Goal: Find specific page/section: Find specific page/section

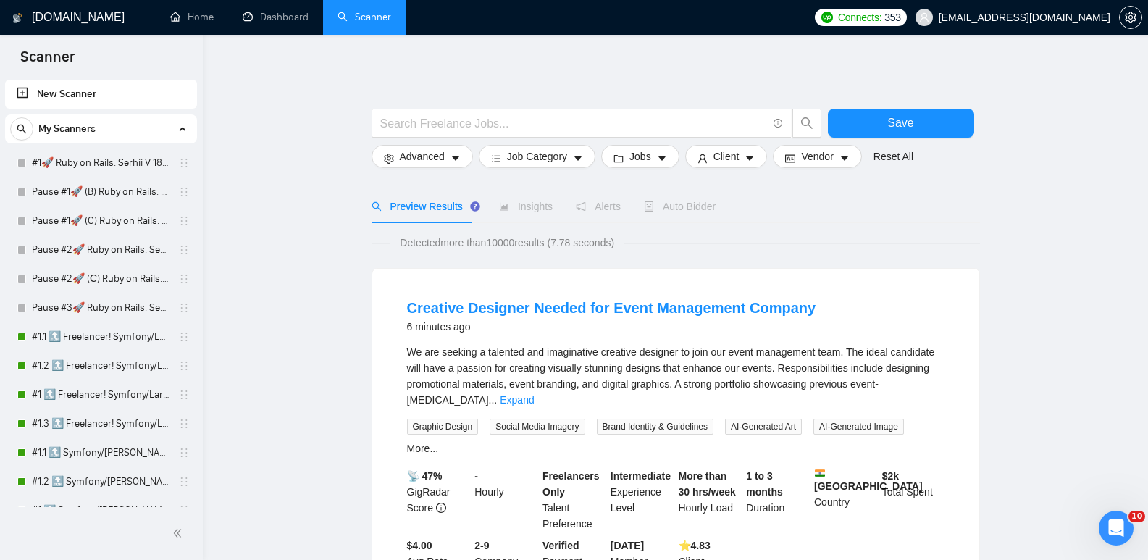
drag, startPoint x: 317, startPoint y: 208, endPoint x: 888, endPoint y: 510, distance: 645.9
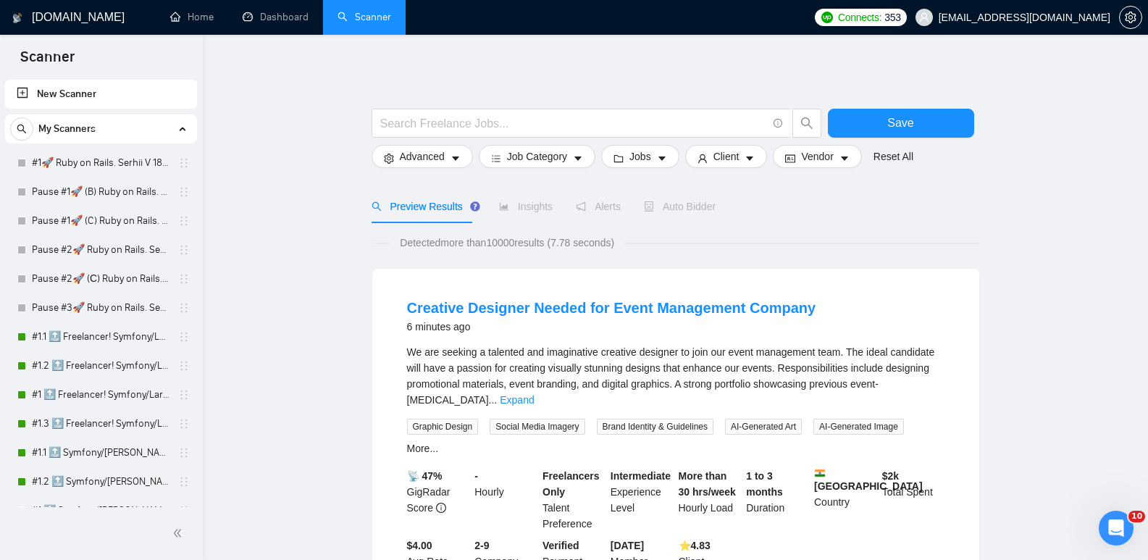
drag, startPoint x: 326, startPoint y: 245, endPoint x: 331, endPoint y: 179, distance: 66.1
click at [291, 20] on link "Dashboard" at bounding box center [276, 17] width 66 height 12
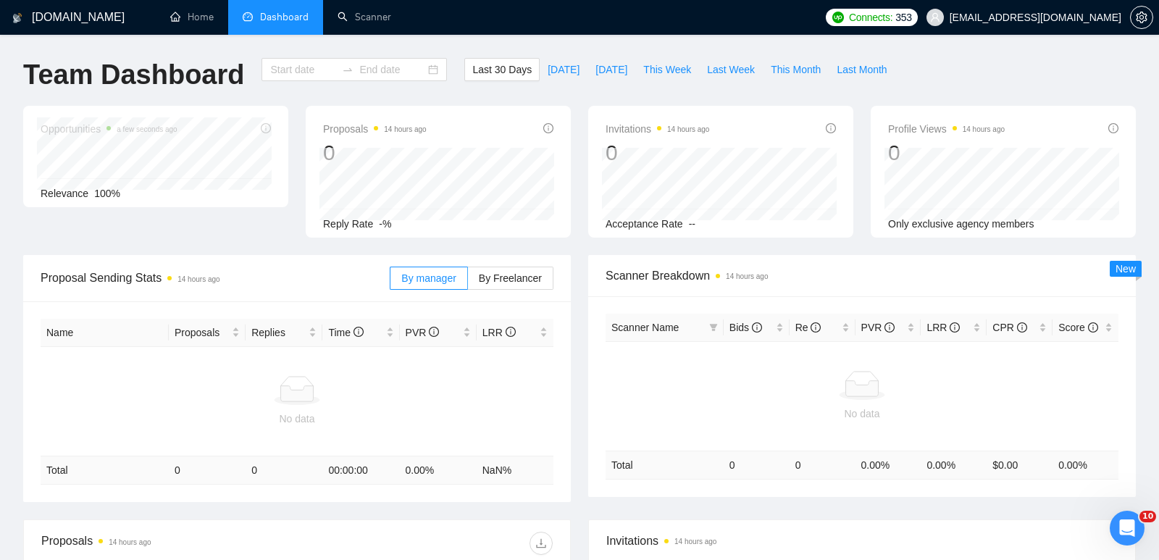
type input "[DATE]"
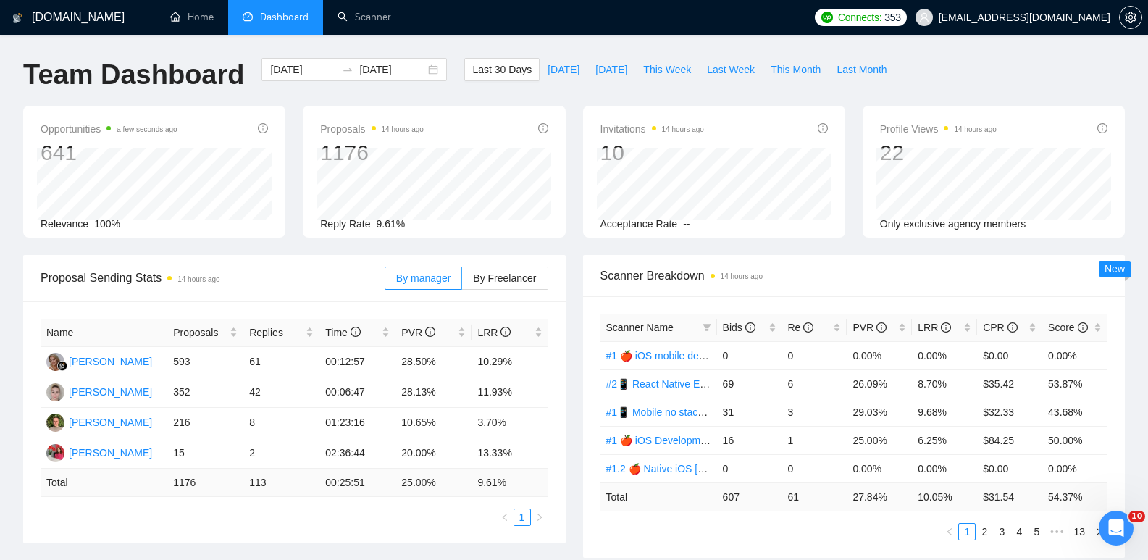
click at [574, 249] on div "Opportunities a few seconds ago 641 Relevance 100% Proposals 14 hours ago 1176 …" at bounding box center [573, 180] width 1119 height 149
